Goal: Task Accomplishment & Management: Complete application form

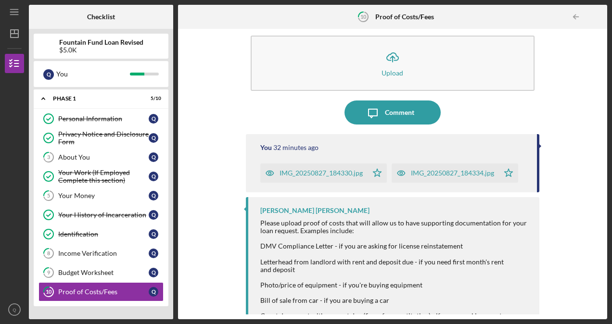
scroll to position [19, 0]
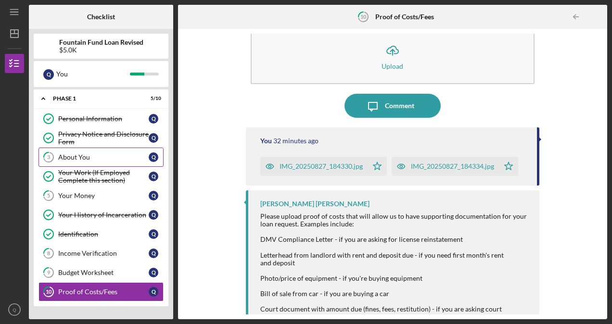
click at [111, 151] on link "3 About You Q" at bounding box center [100, 157] width 125 height 19
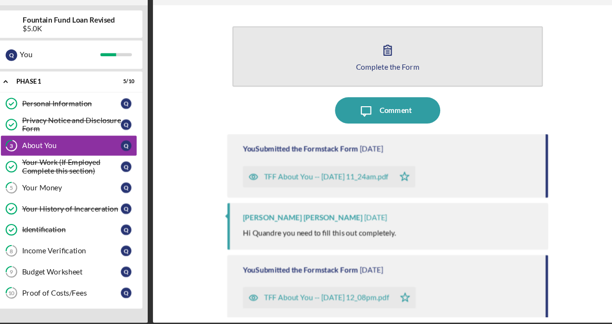
click at [401, 70] on icon "button" at bounding box center [393, 70] width 24 height 24
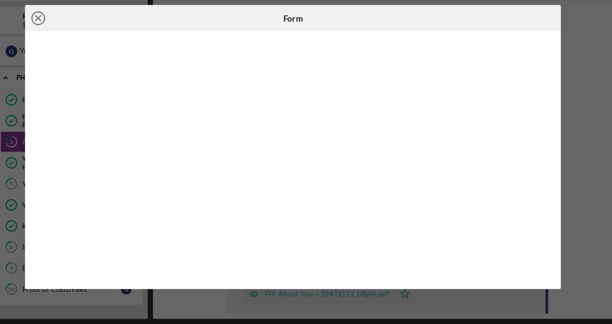
click at [74, 47] on icon "Icon/Close" at bounding box center [73, 44] width 24 height 24
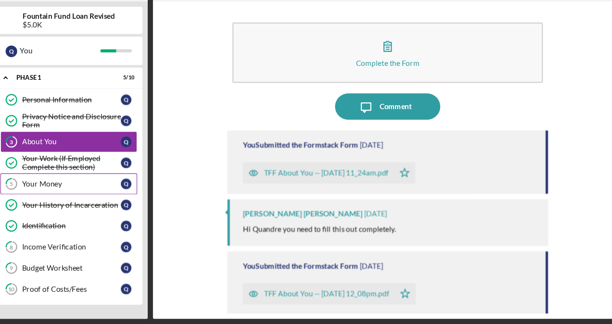
click at [85, 192] on div "Your Money" at bounding box center [103, 196] width 90 height 8
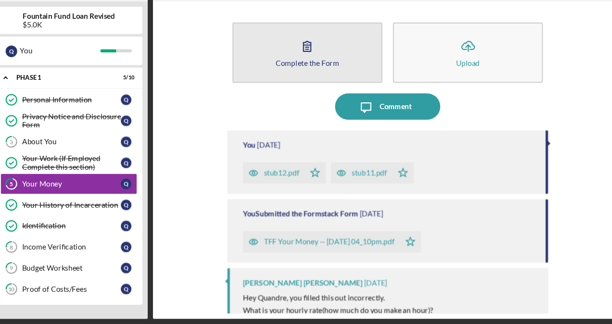
click at [355, 76] on button "Complete the Form Form" at bounding box center [319, 75] width 137 height 55
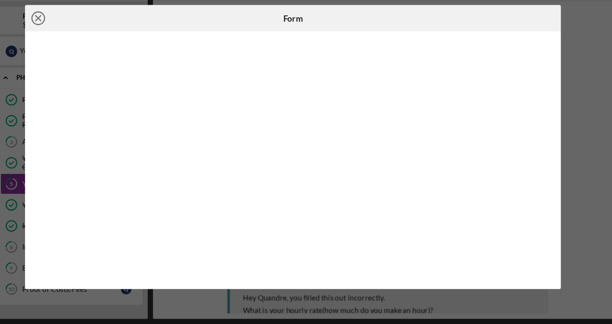
click at [76, 42] on line at bounding box center [73, 44] width 5 height 5
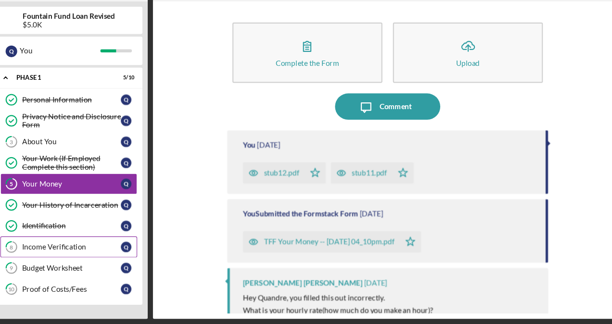
click at [136, 252] on div "Income Verification" at bounding box center [103, 254] width 90 height 8
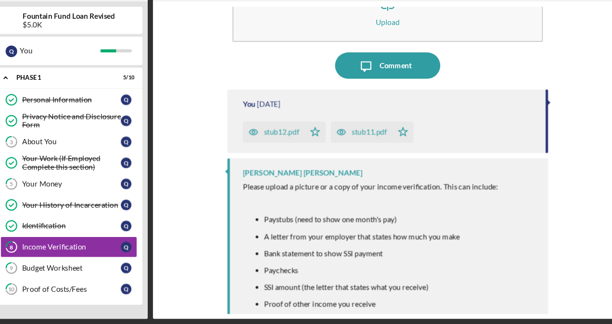
scroll to position [90, 0]
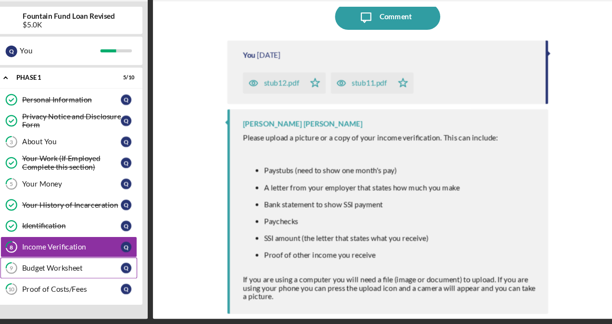
click at [118, 269] on div "Budget Worksheet" at bounding box center [103, 273] width 90 height 8
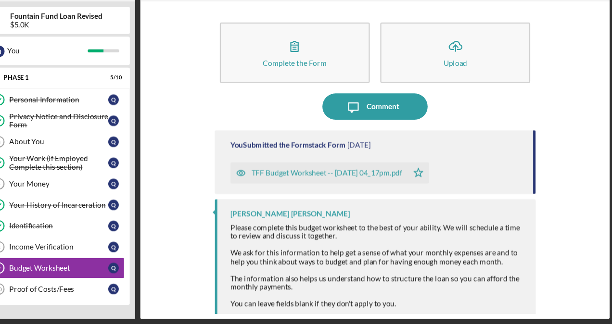
click at [217, 255] on div "Complete the Form Form Icon/Upload Upload Icon/Message Comment You Submitted th…" at bounding box center [393, 174] width 420 height 281
